Goal: Information Seeking & Learning: Learn about a topic

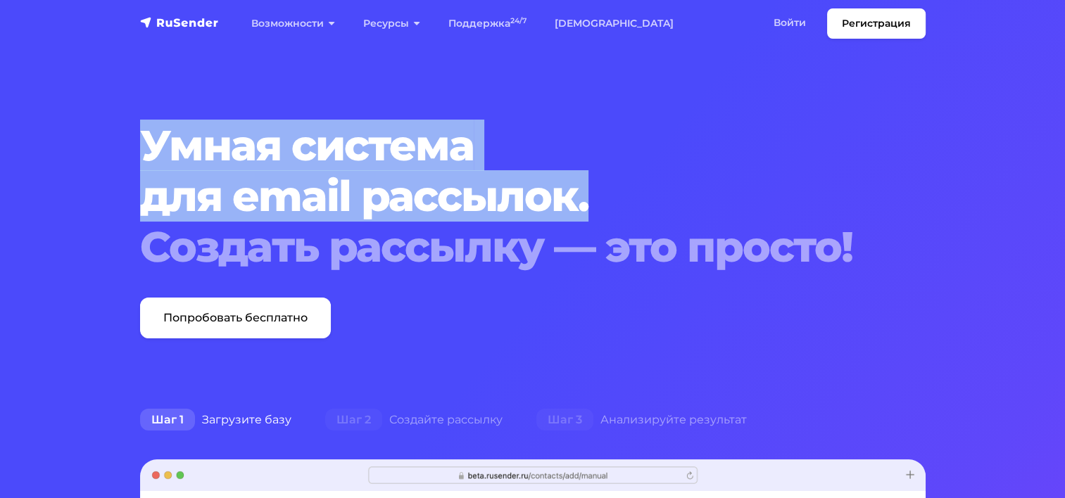
drag, startPoint x: 152, startPoint y: 141, endPoint x: 602, endPoint y: 191, distance: 452.4
click at [600, 191] on h1 "Умная система для email рассылок. Создать рассылку — это просто!" at bounding box center [499, 196] width 718 height 152
copy h1 "Умная система для email рассылок."
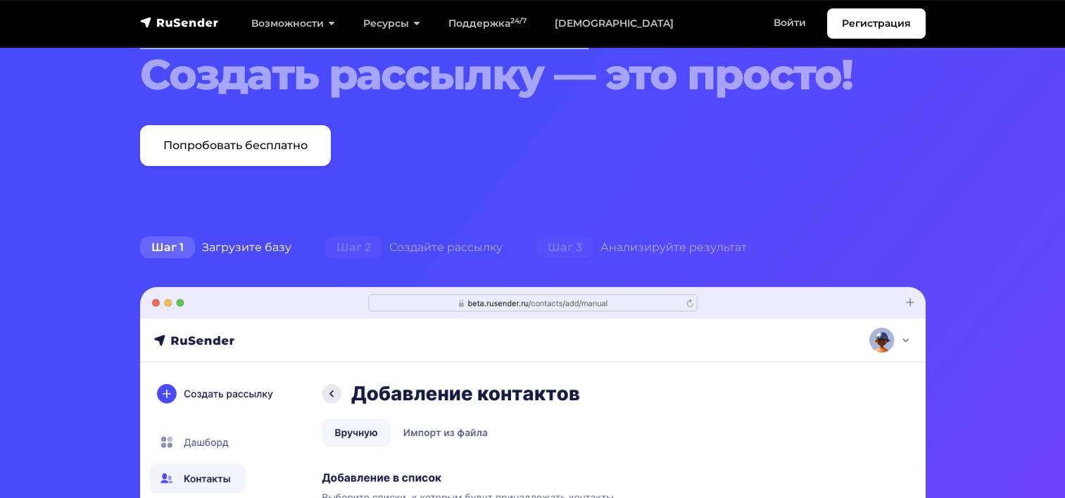
scroll to position [141, 0]
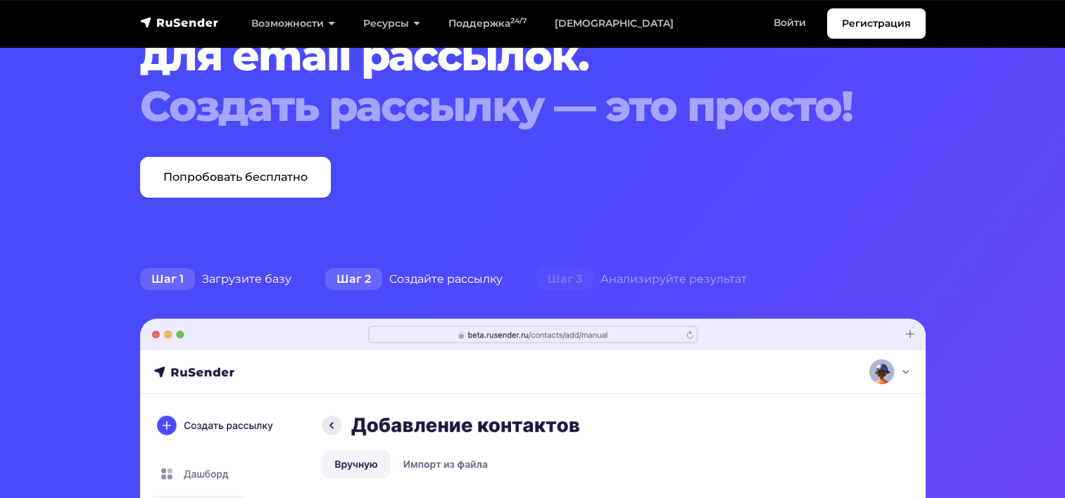
click at [461, 272] on div "Шаг 2 Создайте рассылку" at bounding box center [413, 279] width 211 height 28
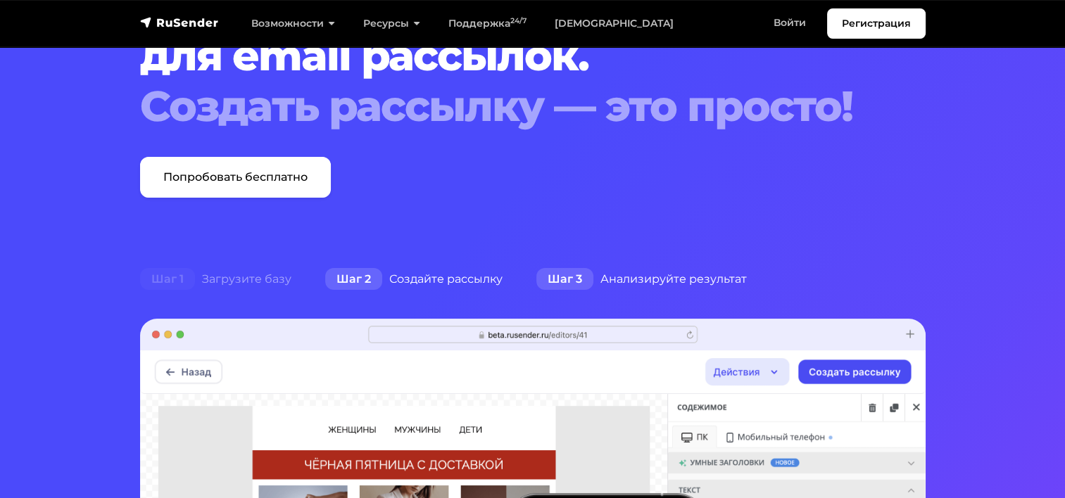
click at [625, 279] on div "Шаг 3 Анализируйте результат" at bounding box center [641, 279] width 244 height 28
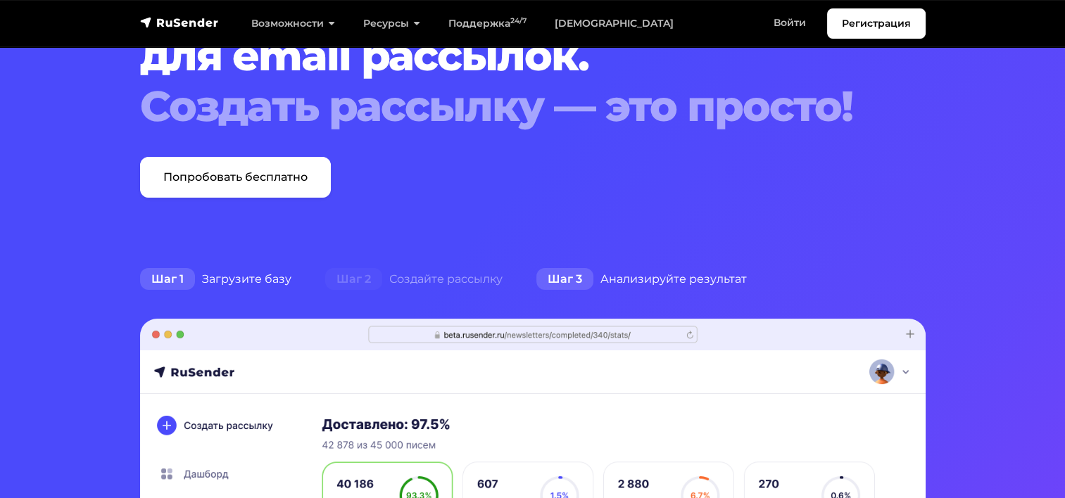
click at [241, 274] on div "Шаг 1 Загрузите базу" at bounding box center [215, 279] width 185 height 28
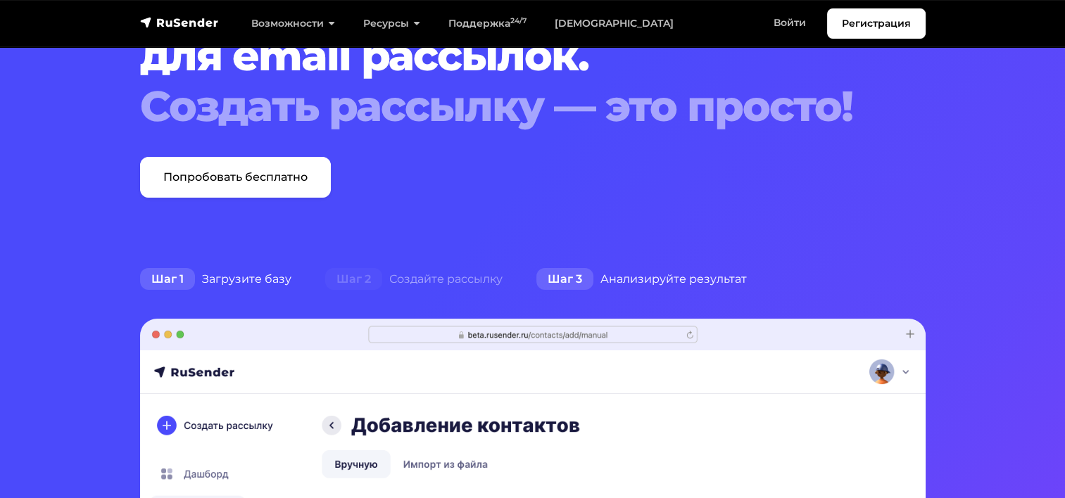
click at [615, 273] on div "Шаг 3 Анализируйте результат" at bounding box center [641, 279] width 244 height 28
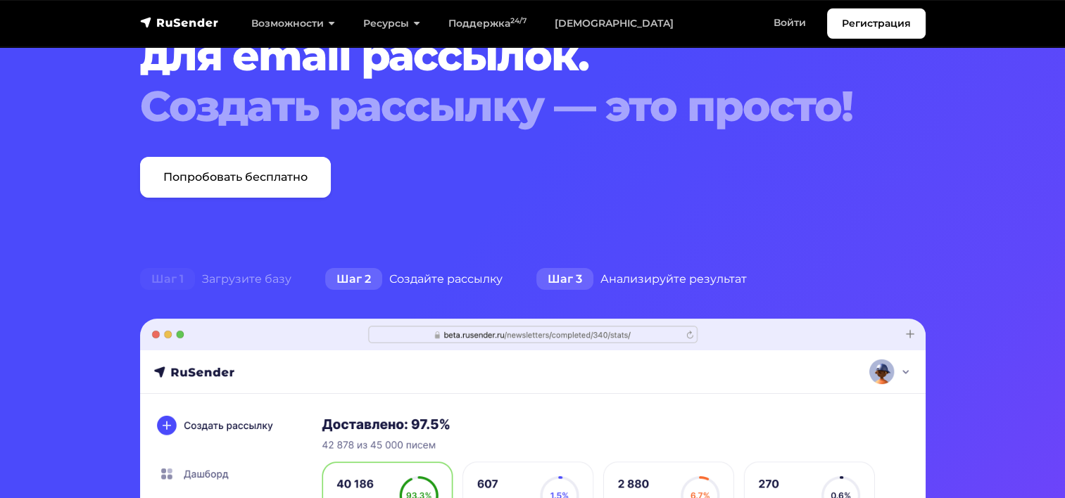
click at [429, 270] on div "Шаг 2 Создайте рассылку" at bounding box center [413, 279] width 211 height 28
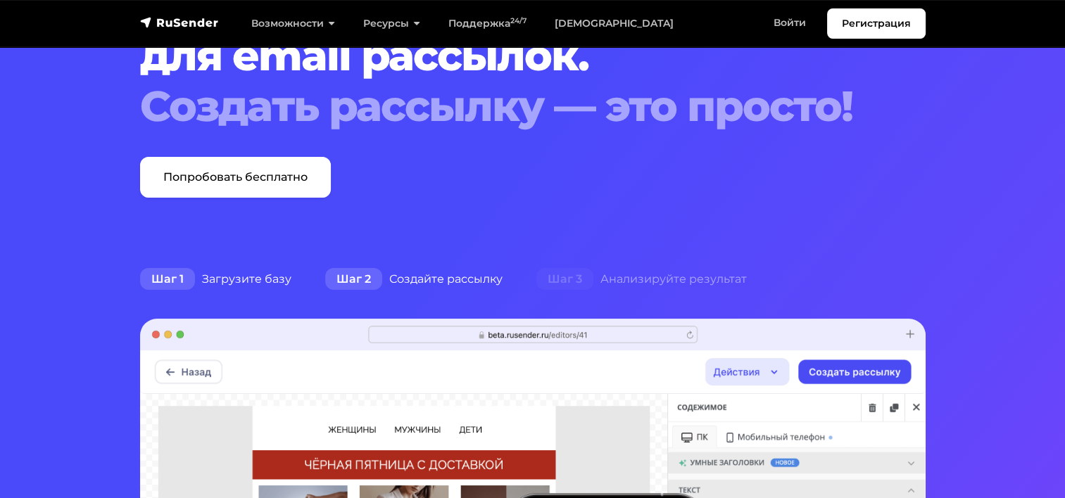
click at [264, 270] on div "Шаг 1 Загрузите базу" at bounding box center [215, 279] width 185 height 28
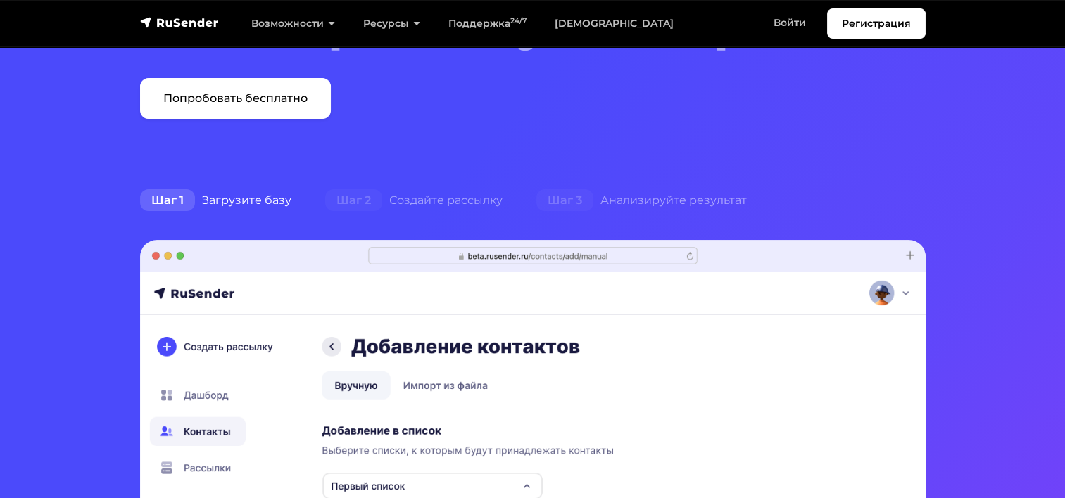
scroll to position [0, 0]
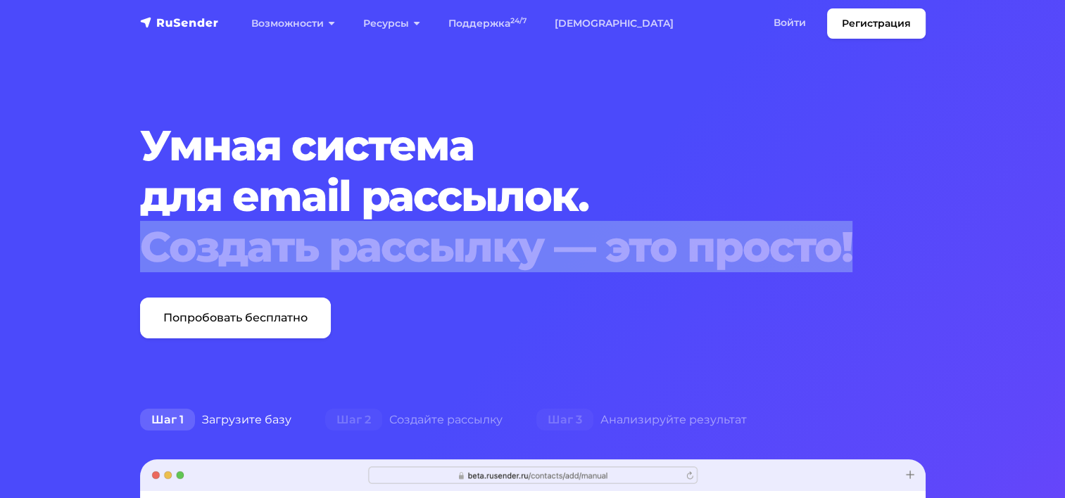
drag, startPoint x: 145, startPoint y: 251, endPoint x: 853, endPoint y: 245, distance: 707.9
click at [853, 245] on div "Создать рассылку — это просто!" at bounding box center [499, 247] width 718 height 51
copy div "Создать рассылку — это просто!"
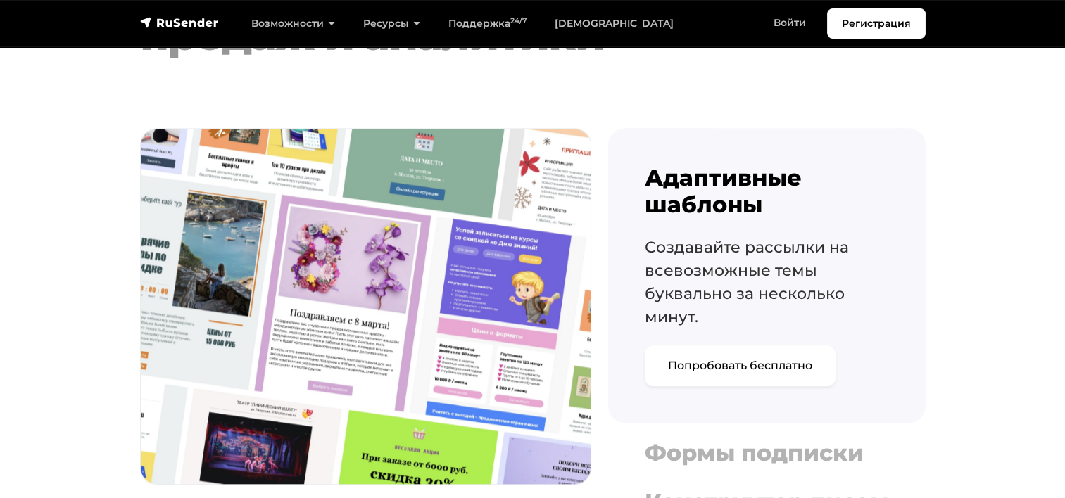
scroll to position [1548, 0]
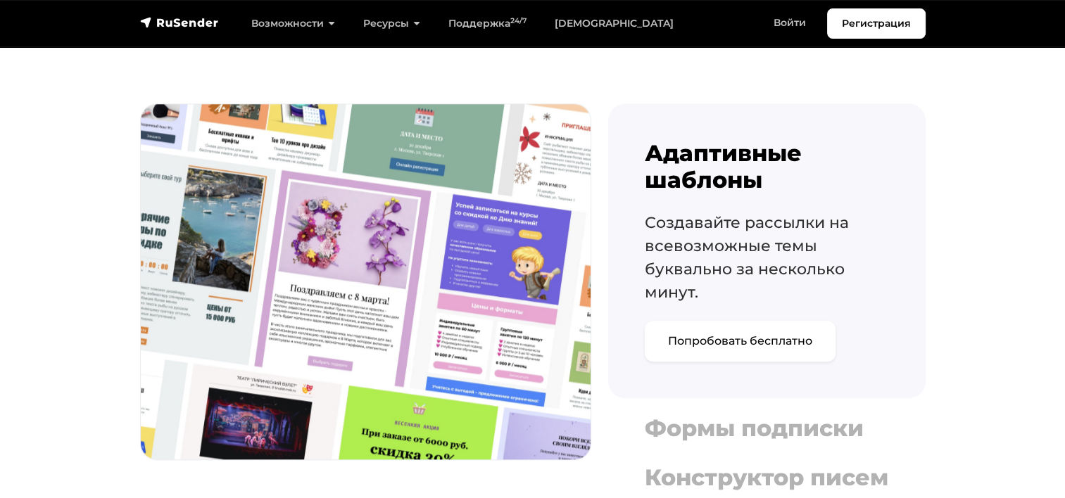
click at [647, 220] on div "Адаптивные шаблоны Создавайте рассылки на всевозможные темы буквально за нескол…" at bounding box center [766, 300] width 317 height 394
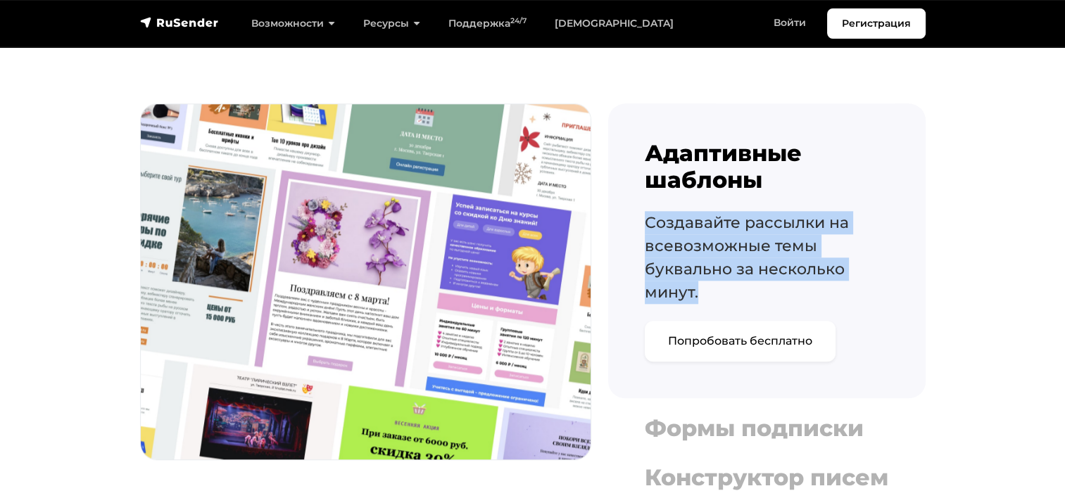
drag, startPoint x: 663, startPoint y: 222, endPoint x: 727, endPoint y: 284, distance: 89.1
click at [727, 284] on div "Адаптивные шаблоны Создавайте рассылки на всевозможные темы буквально за нескол…" at bounding box center [766, 300] width 317 height 394
copy p "Создавайте рассылки на всевозможные темы буквально за несколько минут."
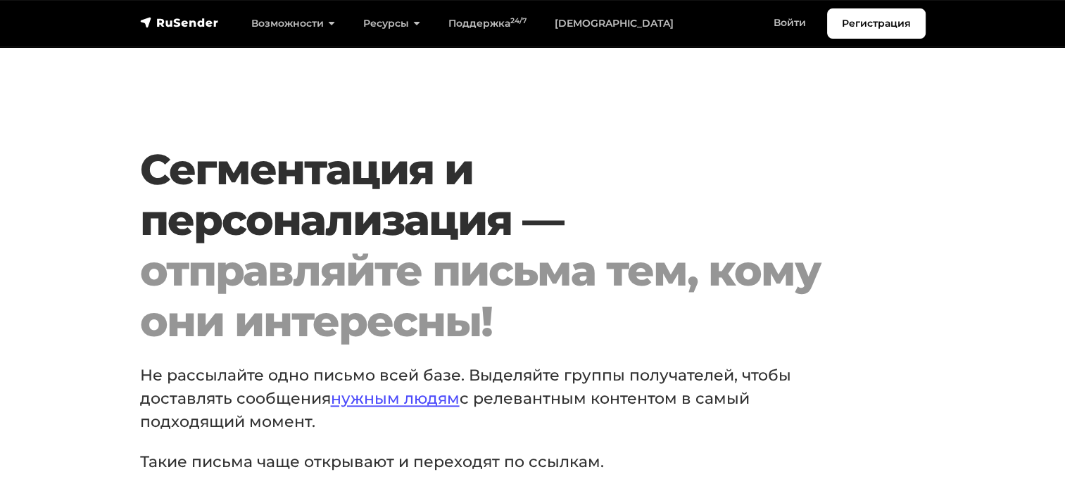
scroll to position [2041, 0]
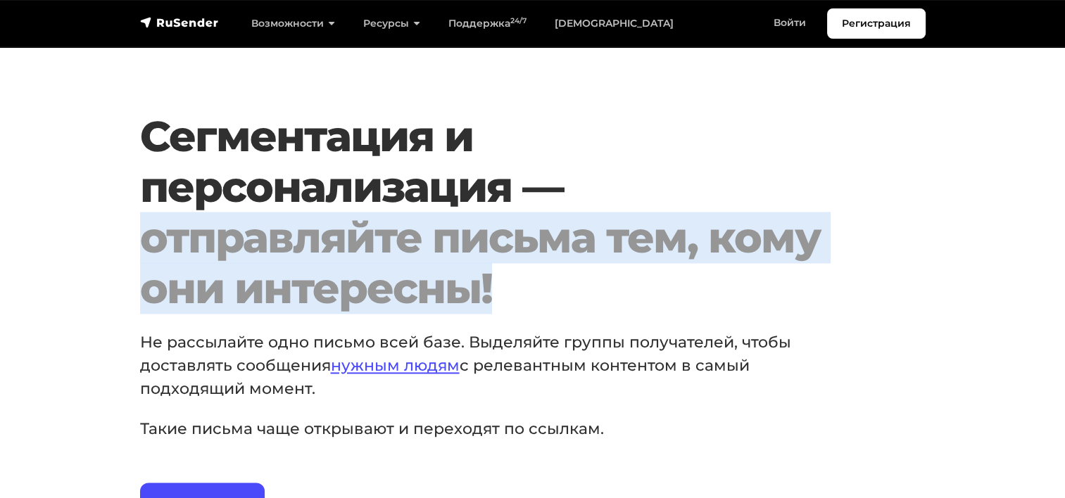
drag, startPoint x: 152, startPoint y: 268, endPoint x: 502, endPoint y: 326, distance: 355.2
click at [502, 314] on div "отправляйте письма тем, кому они интересны!" at bounding box center [499, 263] width 718 height 101
copy div "отправляйте письма тем, кому они интересны!"
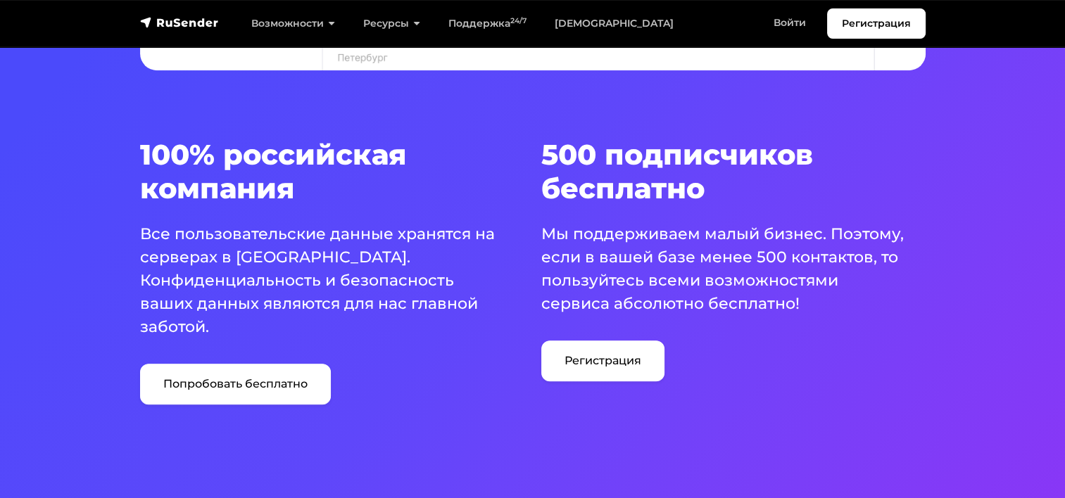
scroll to position [844, 0]
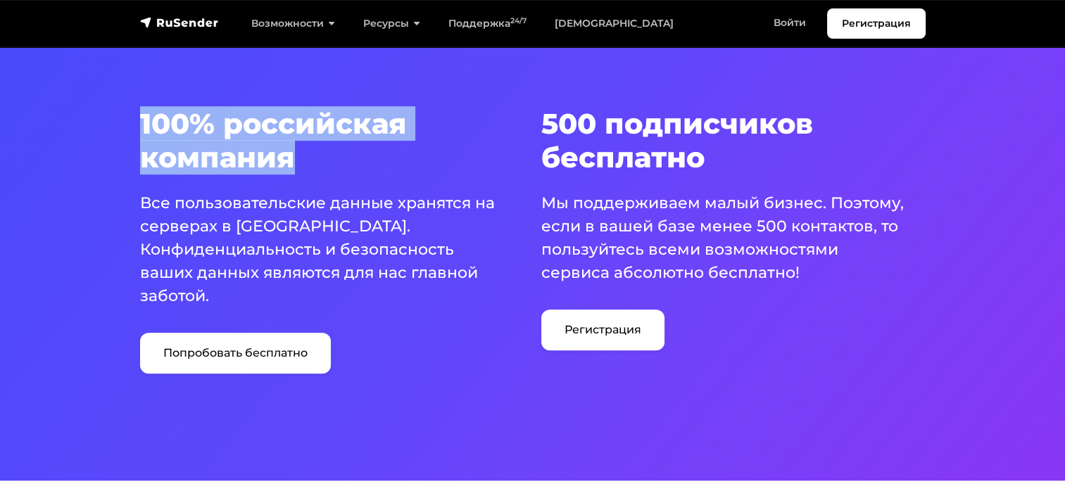
drag, startPoint x: 140, startPoint y: 121, endPoint x: 301, endPoint y: 163, distance: 166.6
click at [301, 163] on h3 "100% российская компания" at bounding box center [332, 141] width 384 height 68
copy h3 "100% российская компания"
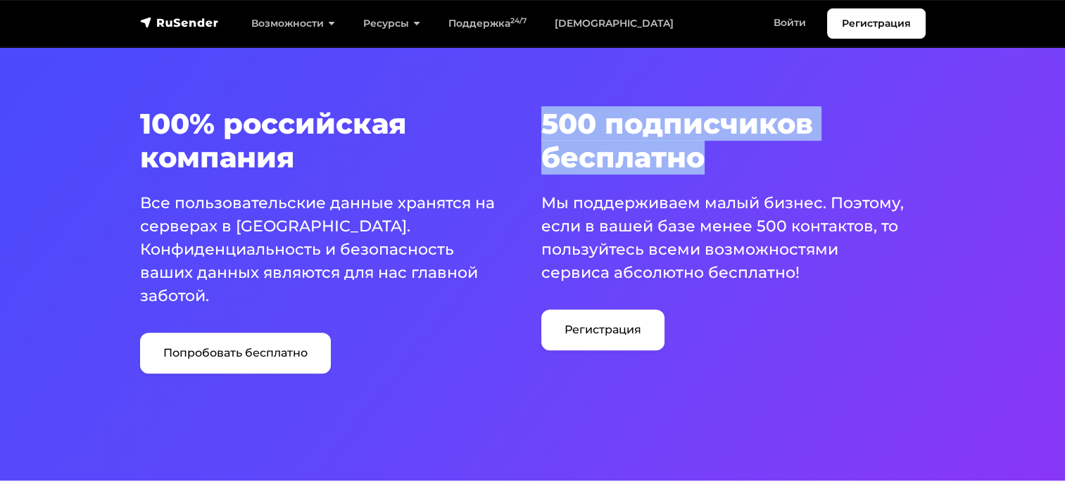
drag, startPoint x: 543, startPoint y: 122, endPoint x: 711, endPoint y: 166, distance: 173.9
click at [711, 166] on h3 "500 подписчиков бесплатно" at bounding box center [733, 141] width 384 height 68
copy h3 "500 подписчиков бесплатно"
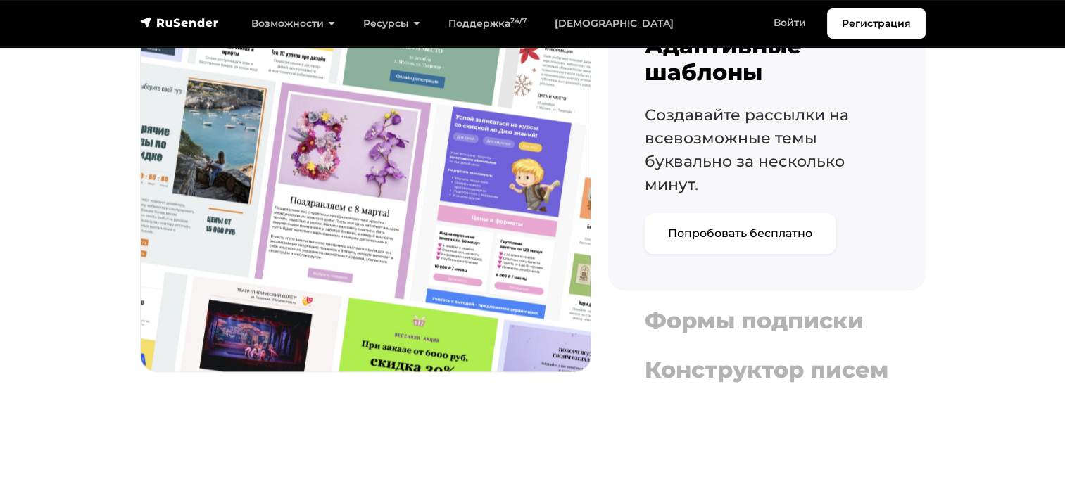
scroll to position [1830, 0]
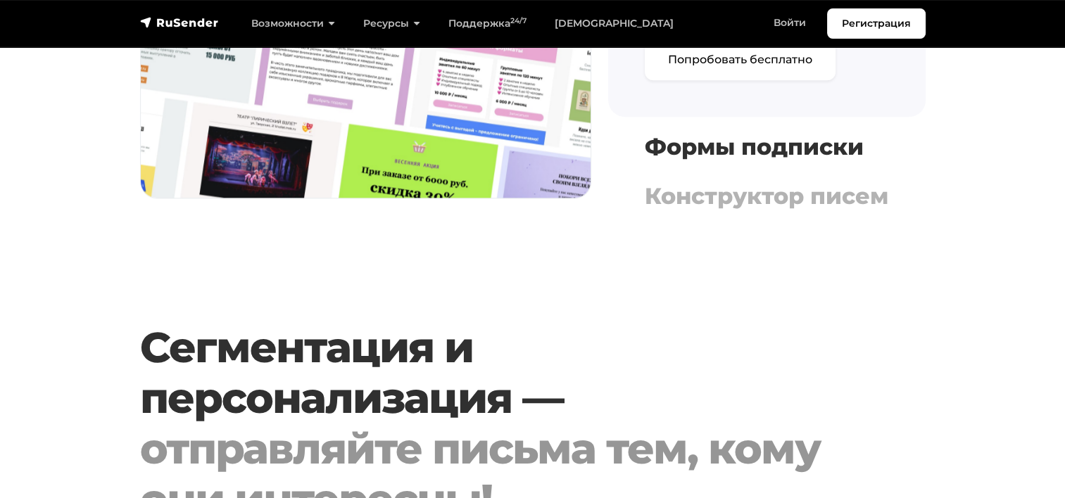
click at [679, 156] on h4 "Формы подписки" at bounding box center [767, 147] width 244 height 27
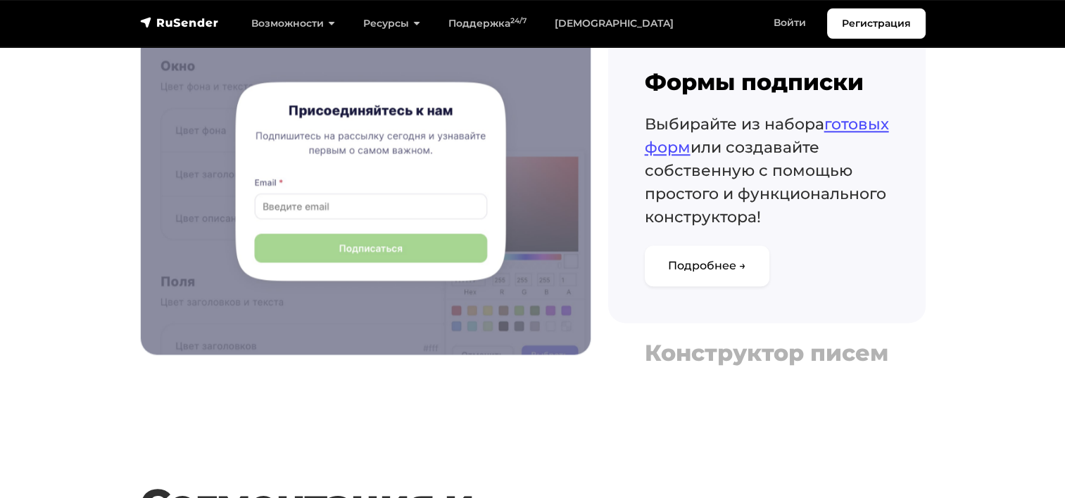
scroll to position [1618, 0]
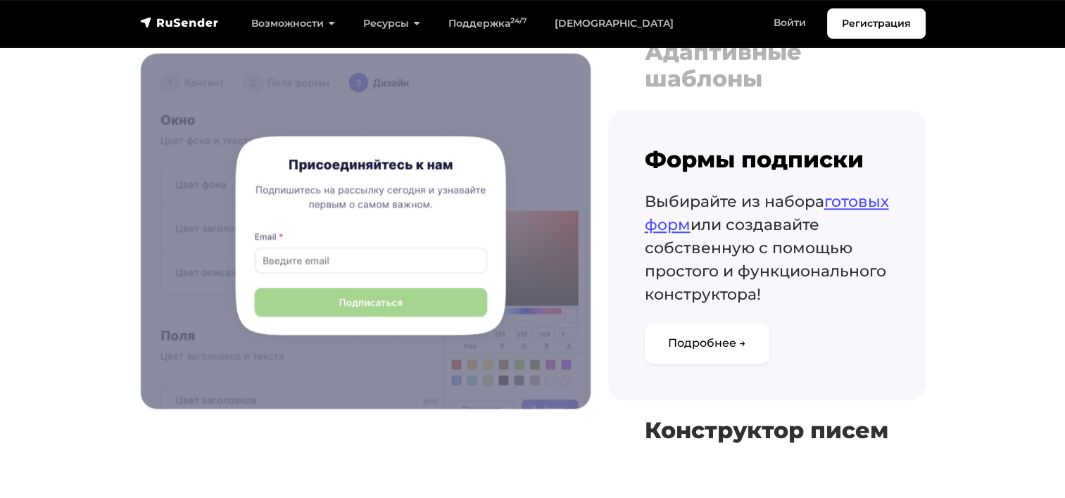
click at [673, 444] on h4 "Конструктор писем" at bounding box center [767, 430] width 244 height 27
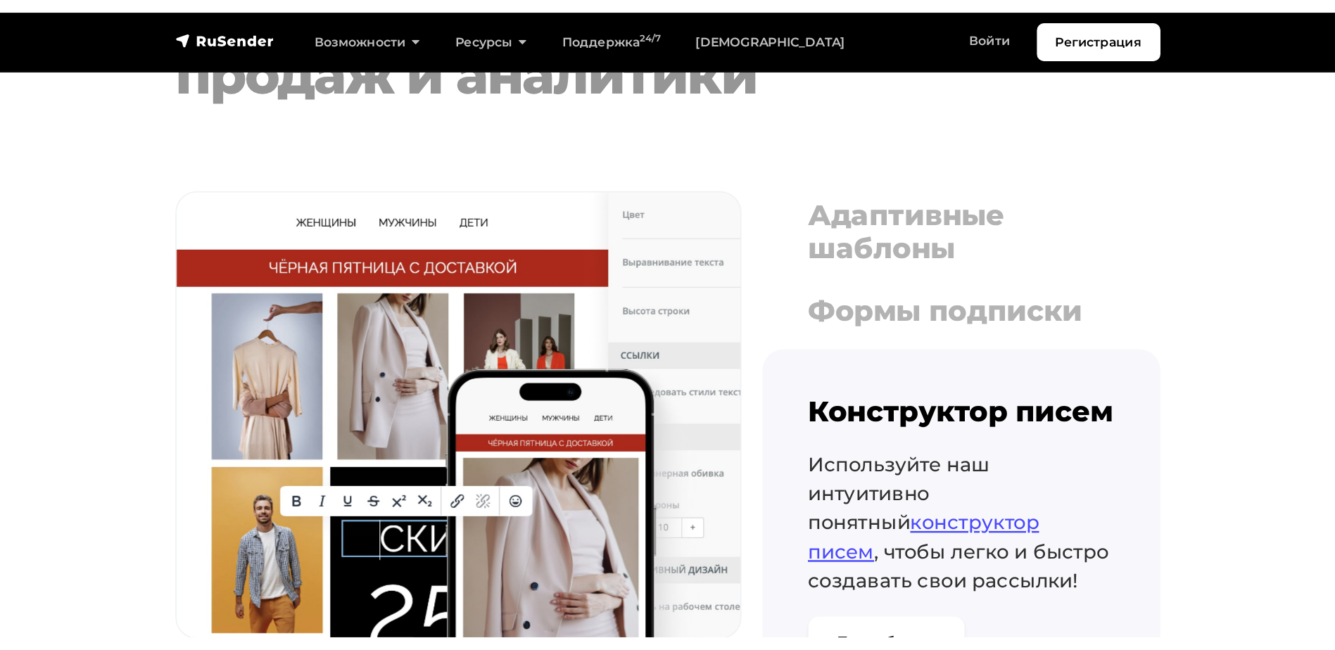
scroll to position [1337, 0]
